Goal: Task Accomplishment & Management: Manage account settings

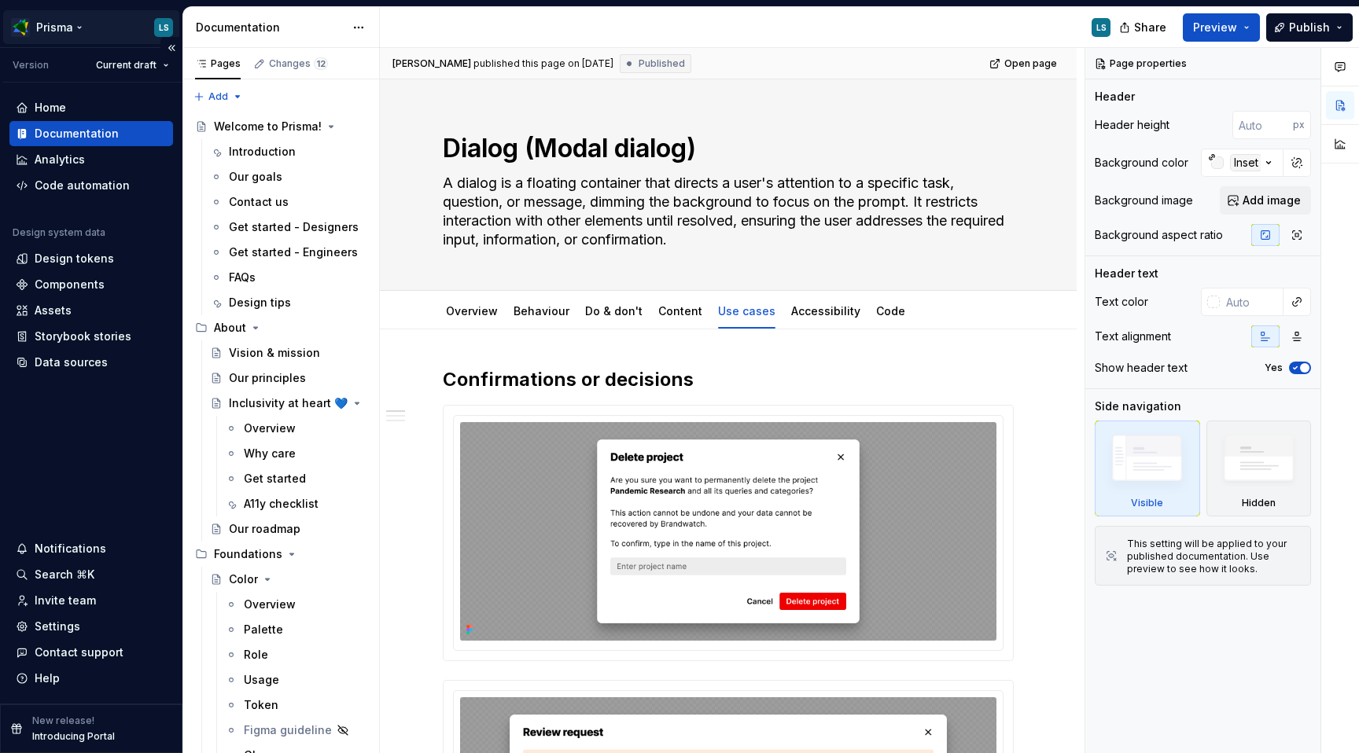
click at [47, 28] on html "Prisma LS Version Current draft Home Documentation Analytics Code automation De…" at bounding box center [679, 376] width 1359 height 753
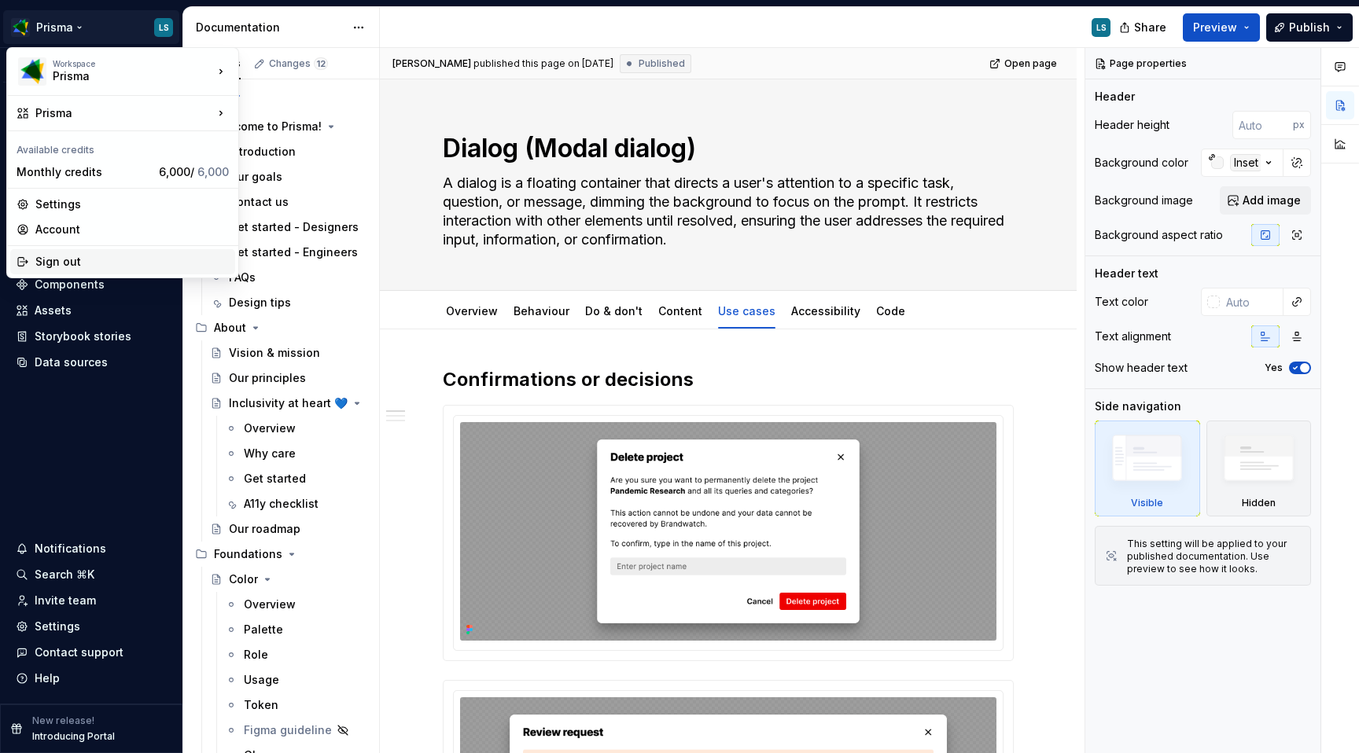
click at [70, 264] on div "Sign out" at bounding box center [131, 262] width 193 height 16
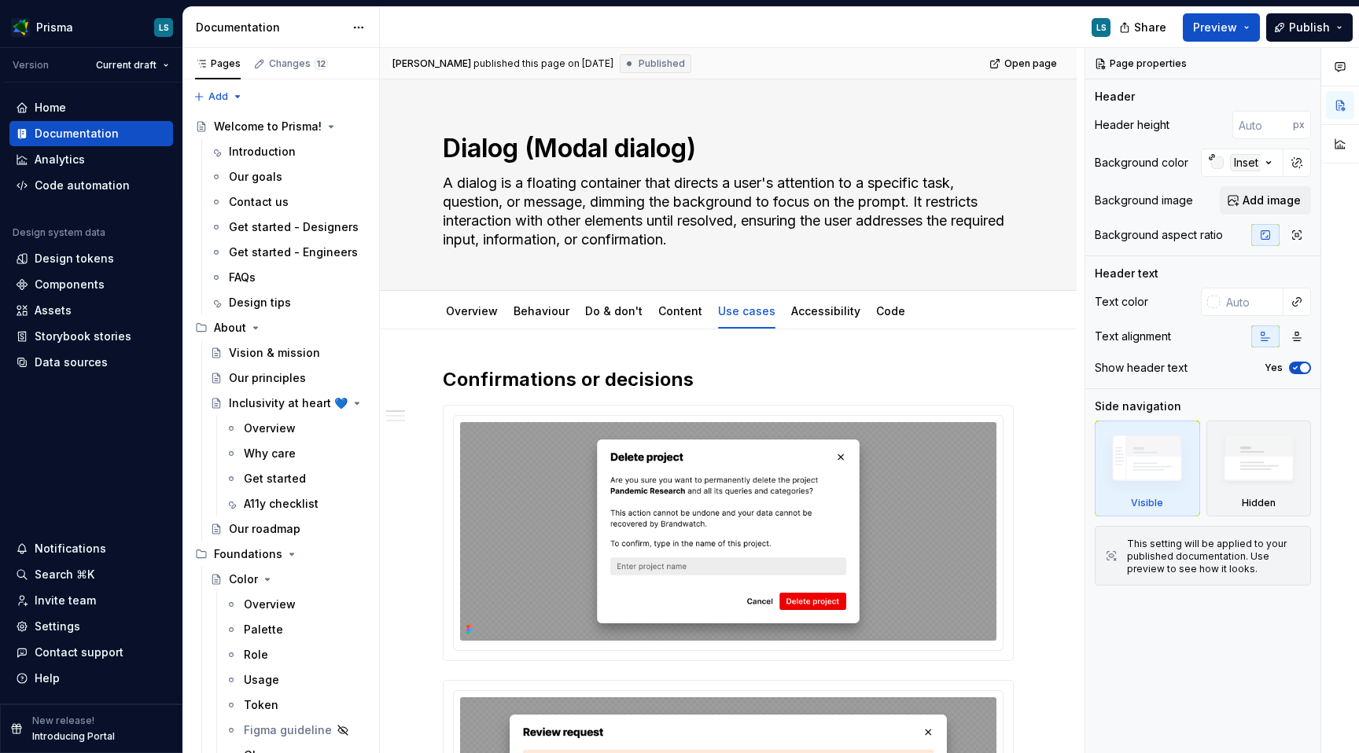
type textarea "*"
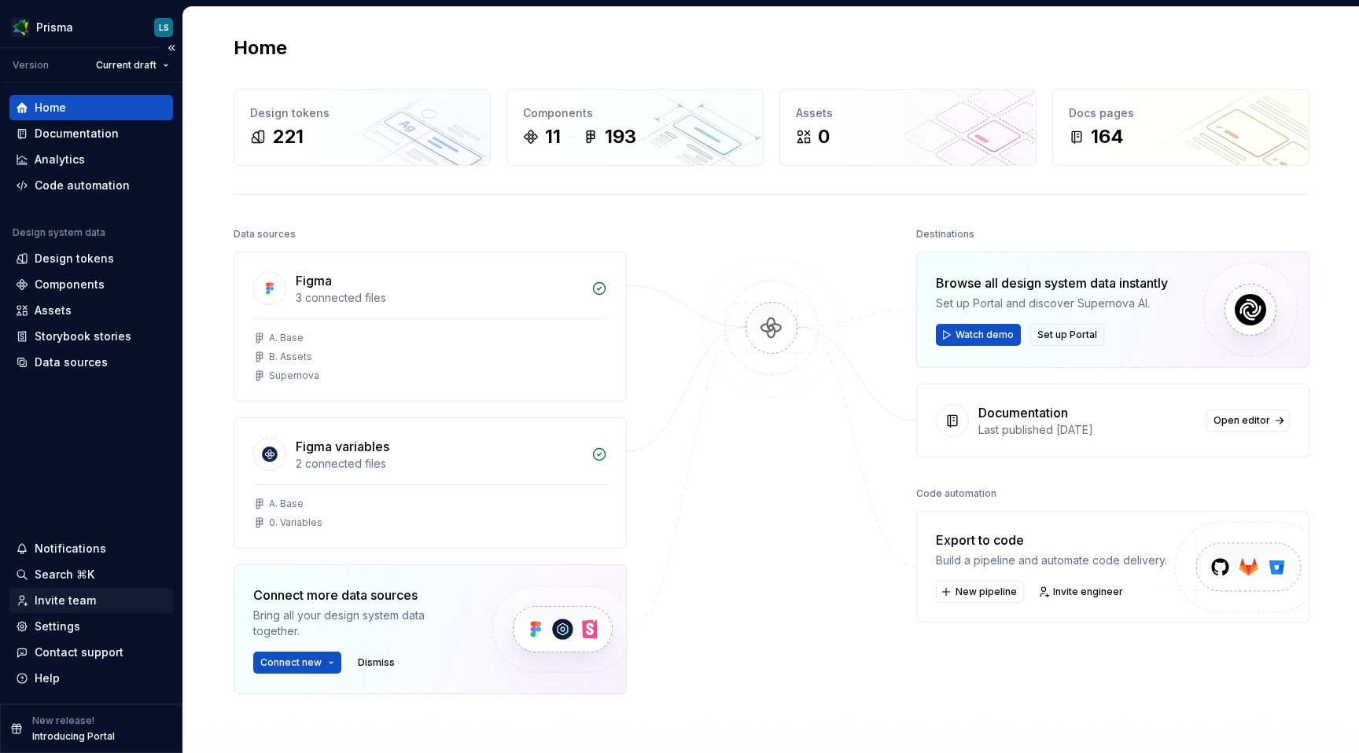
click at [77, 601] on div "Invite team" at bounding box center [65, 601] width 61 height 16
